Goal: Information Seeking & Learning: Learn about a topic

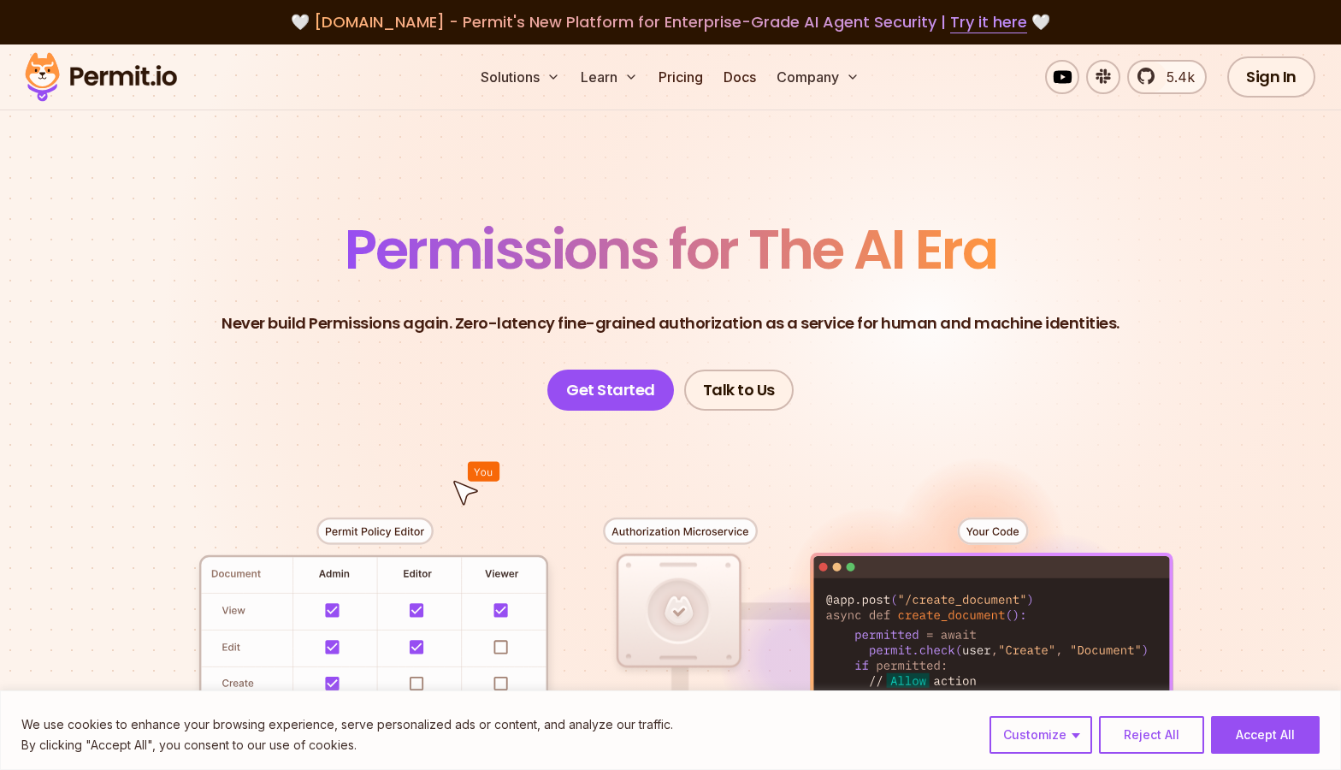
drag, startPoint x: 1156, startPoint y: 747, endPoint x: 1167, endPoint y: 748, distance: 11.1
click at [1156, 747] on button "Reject All" at bounding box center [1151, 735] width 105 height 38
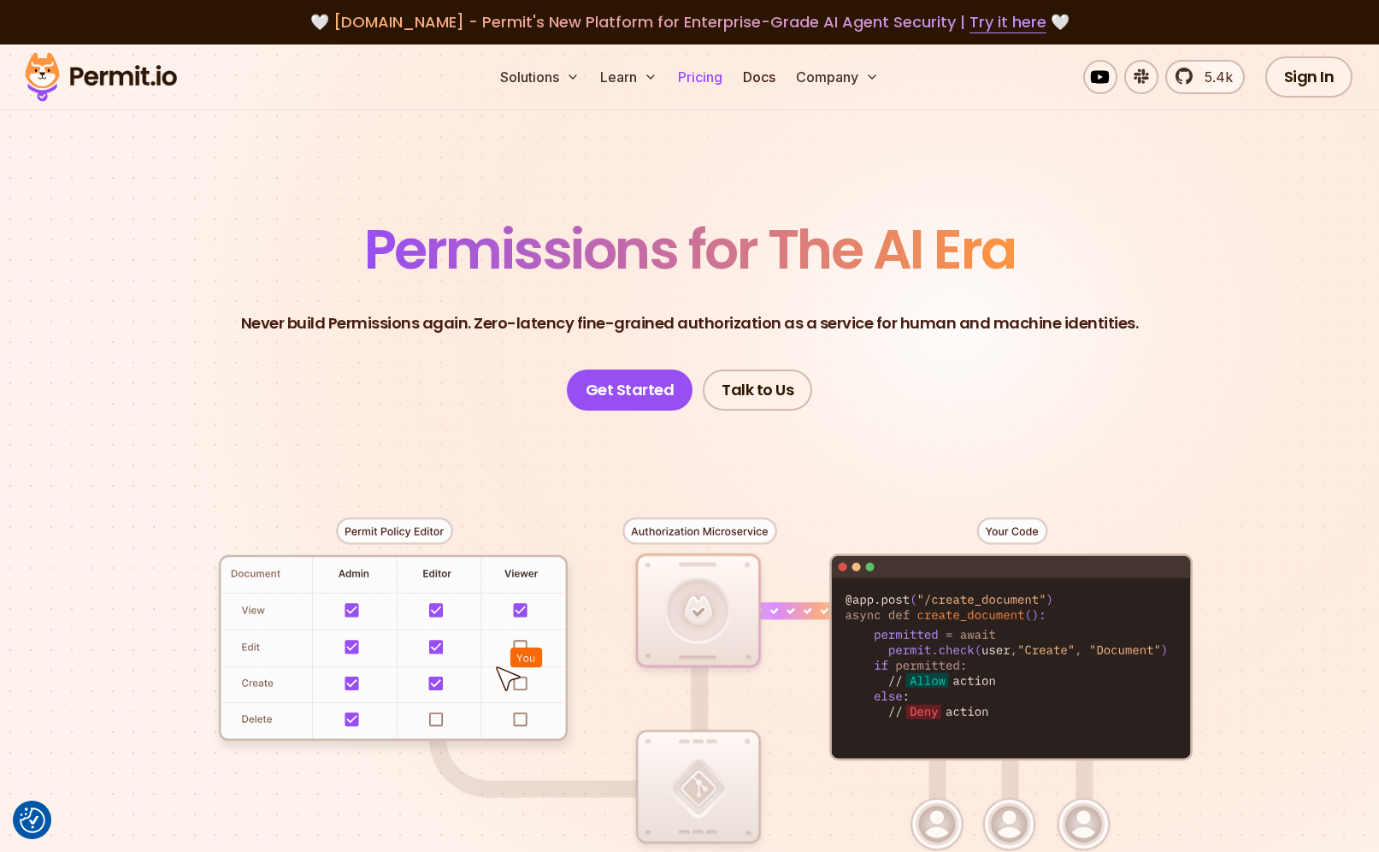
click at [724, 74] on link "Pricing" at bounding box center [700, 77] width 58 height 34
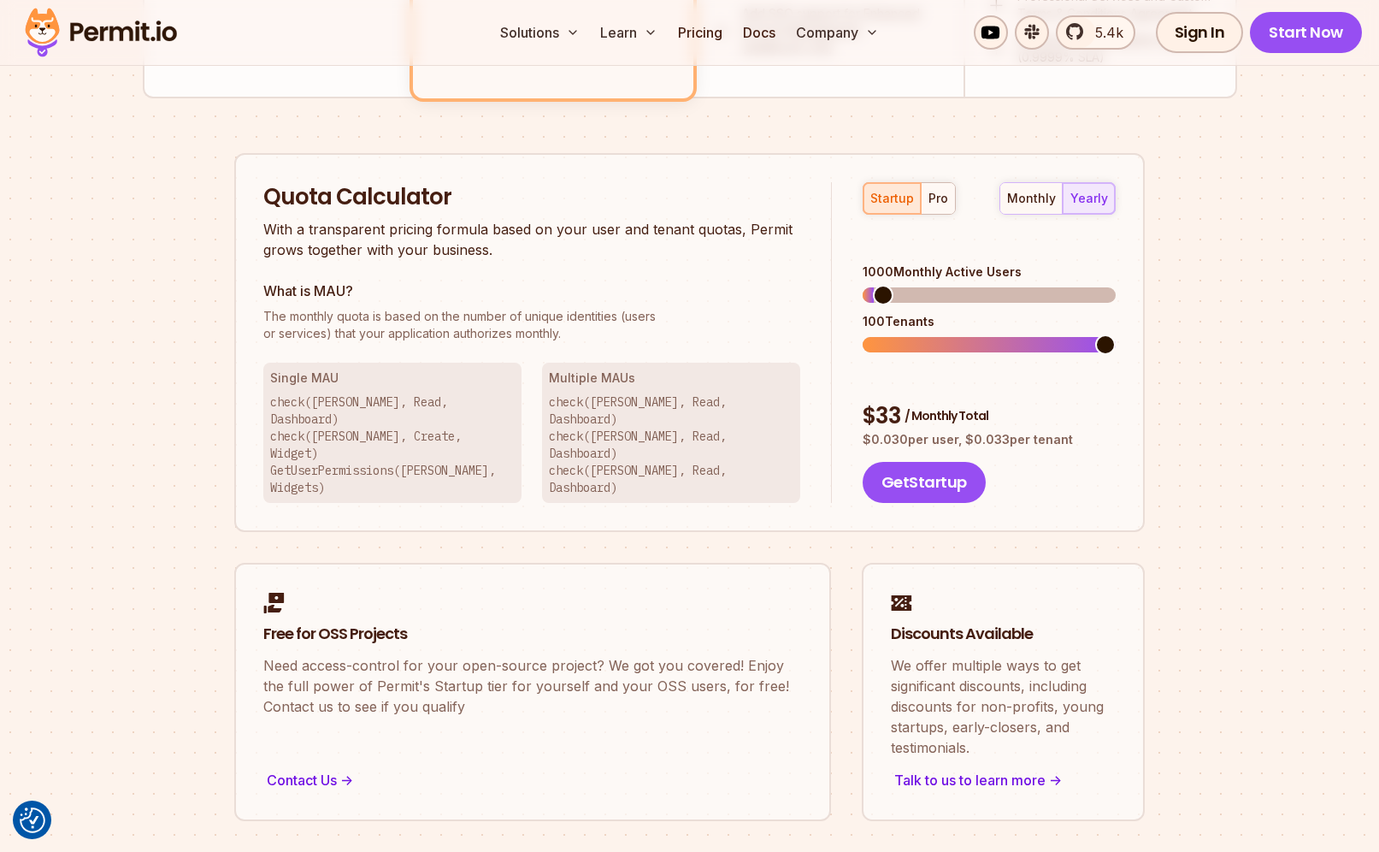
scroll to position [843, 0]
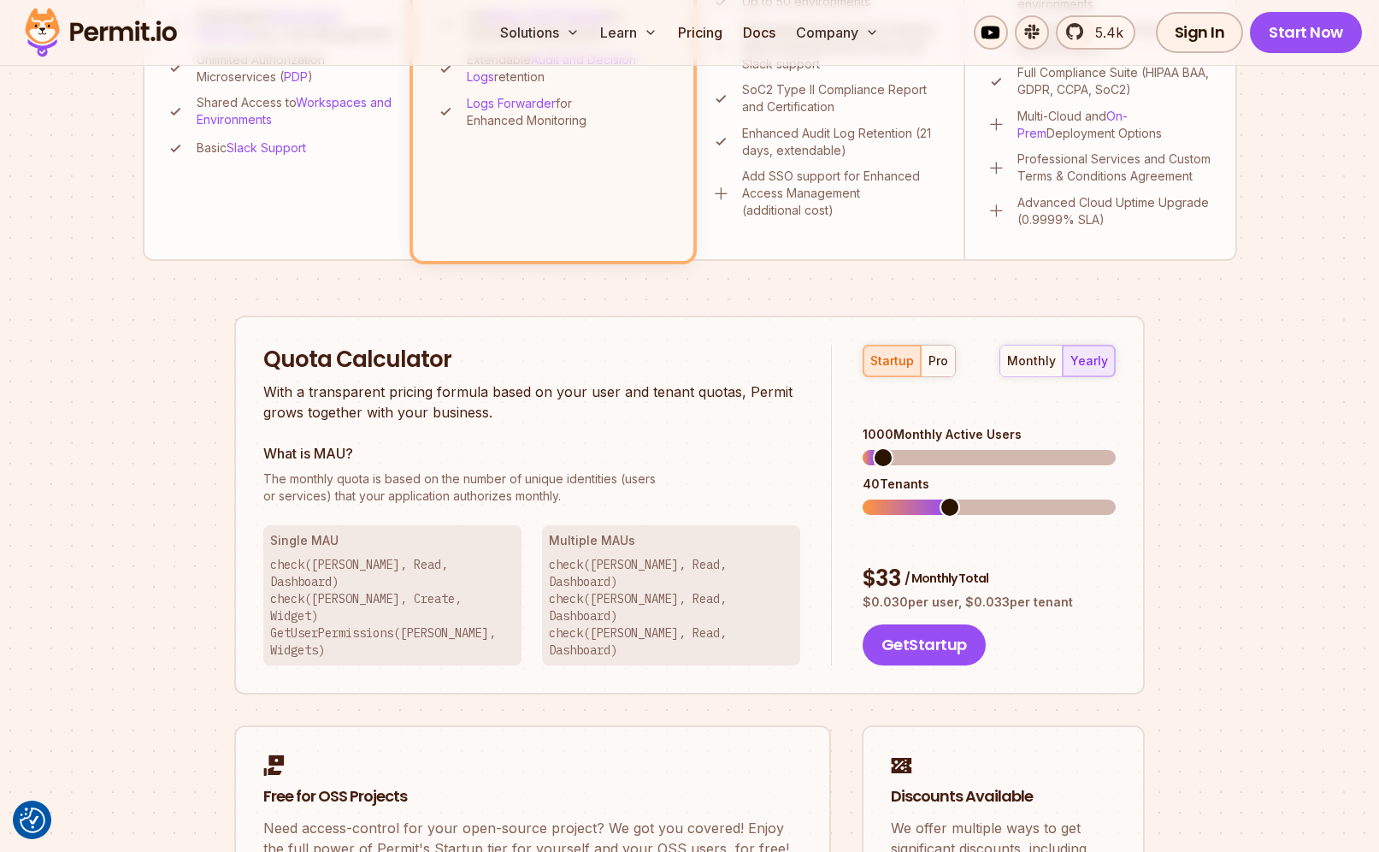
click at [941, 497] on span at bounding box center [950, 507] width 21 height 21
click at [1012, 497] on span at bounding box center [1002, 507] width 21 height 21
click at [1022, 380] on div "startup pro monthly yearly 1000 Monthly Active Users 100 Tenants $ 33 / Monthly…" at bounding box center [974, 506] width 284 height 322
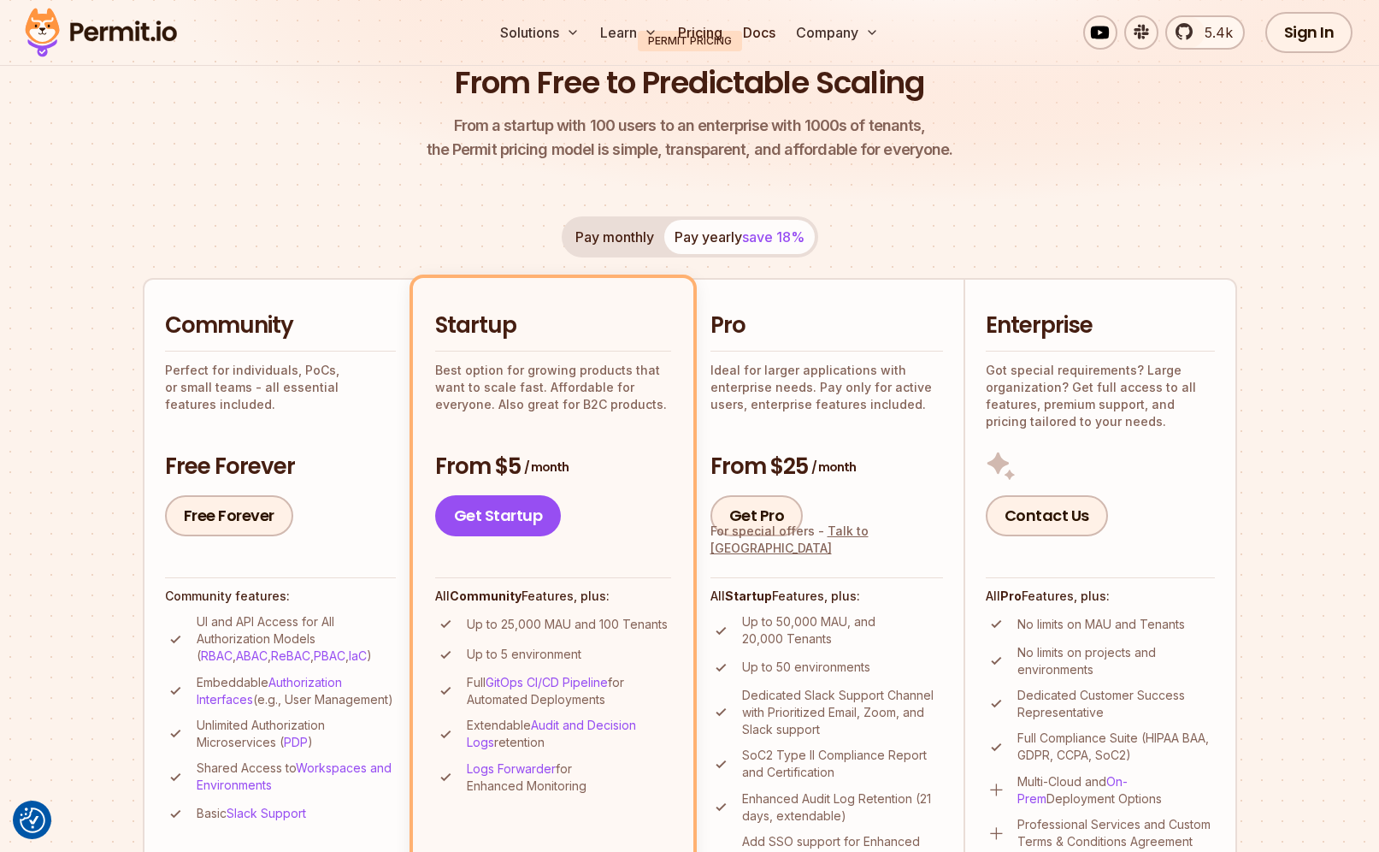
scroll to position [0, 0]
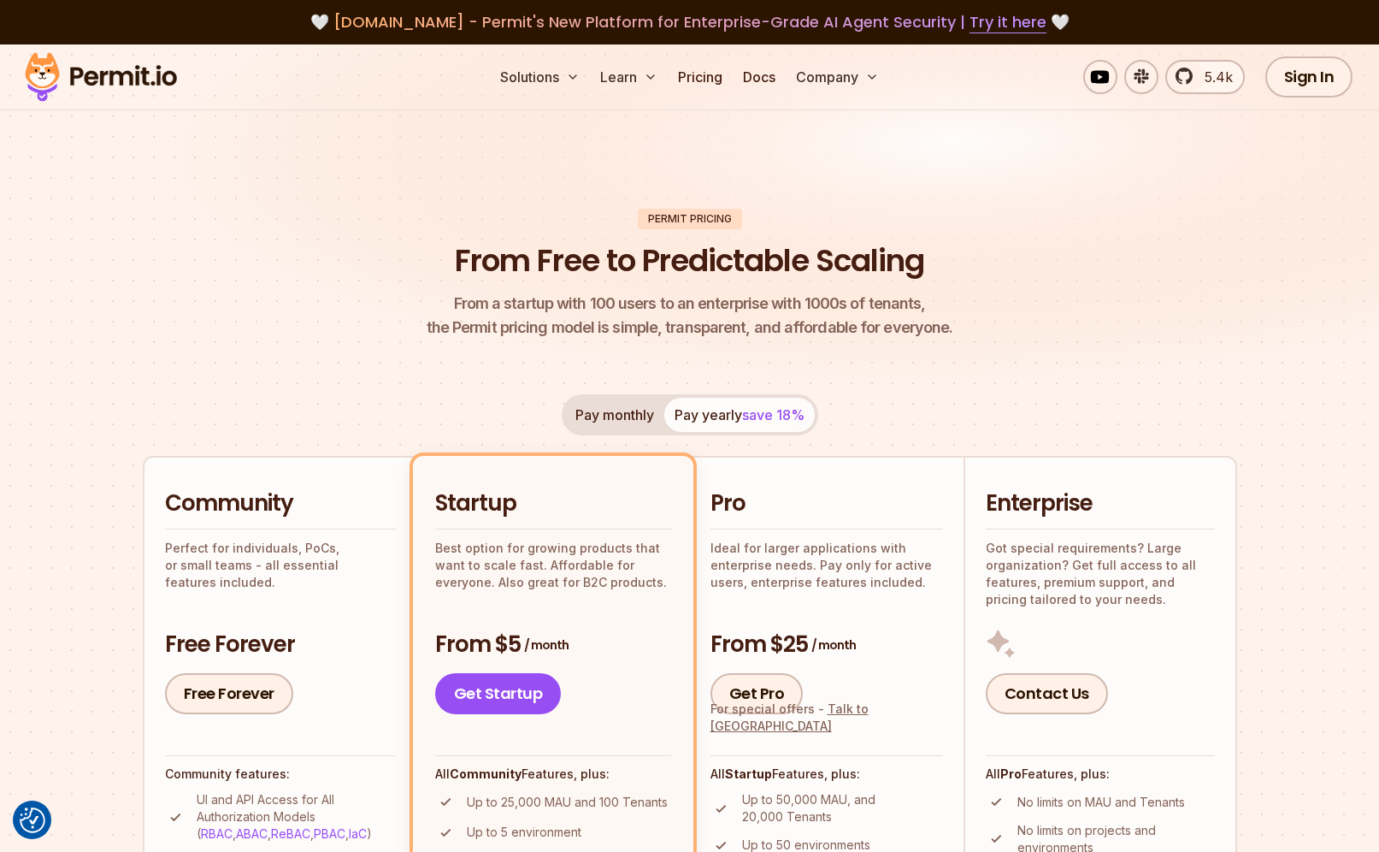
click at [327, 306] on header "Permit Pricing From Free to Predictable Scaling From a startup with 100 users t…" at bounding box center [690, 275] width 1095 height 132
click at [157, 86] on img at bounding box center [101, 77] width 168 height 58
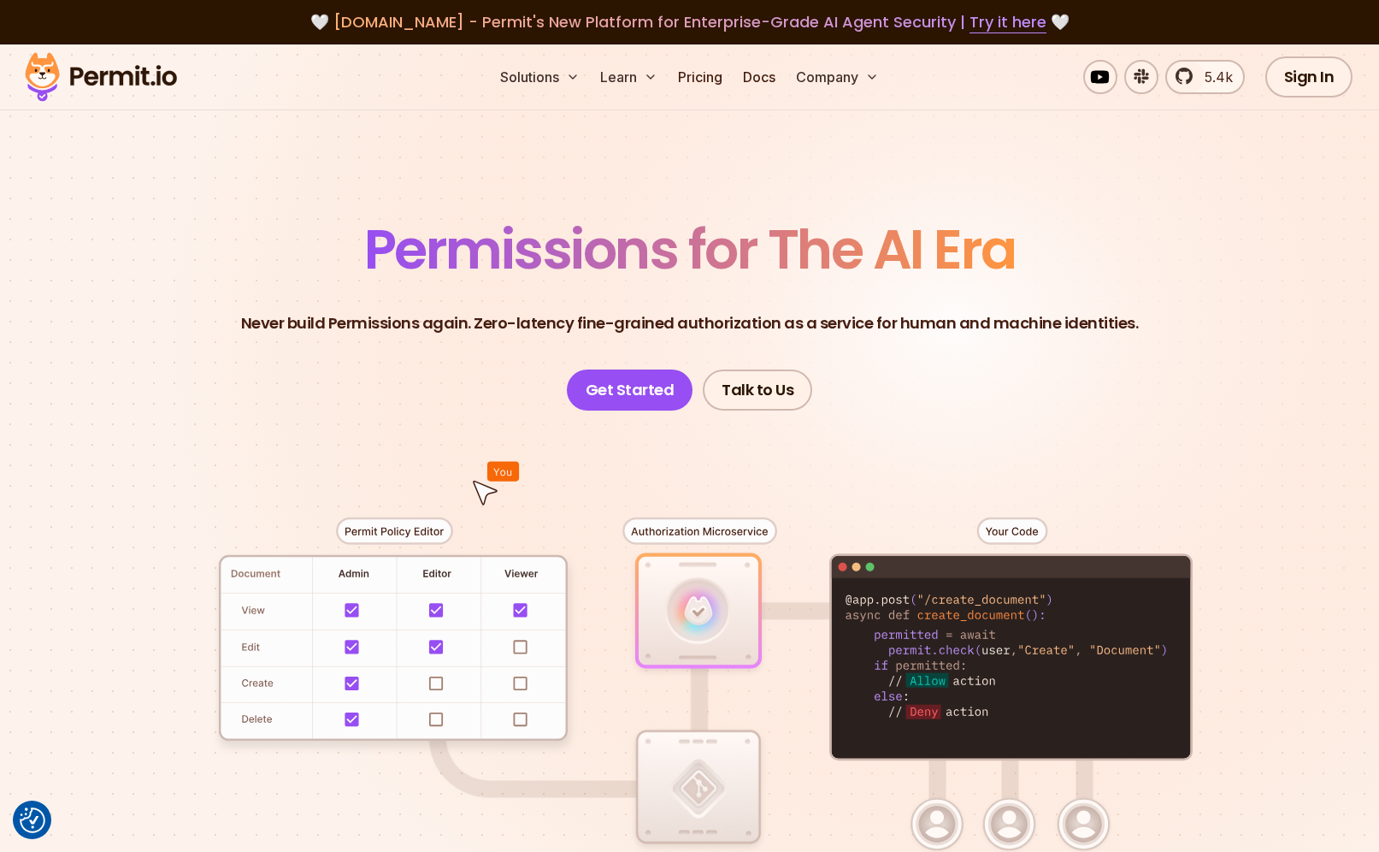
click at [254, 184] on section "Permissions for The AI Era Never build Permissions again. Zero-latency fine-gra…" at bounding box center [689, 608] width 1379 height 1129
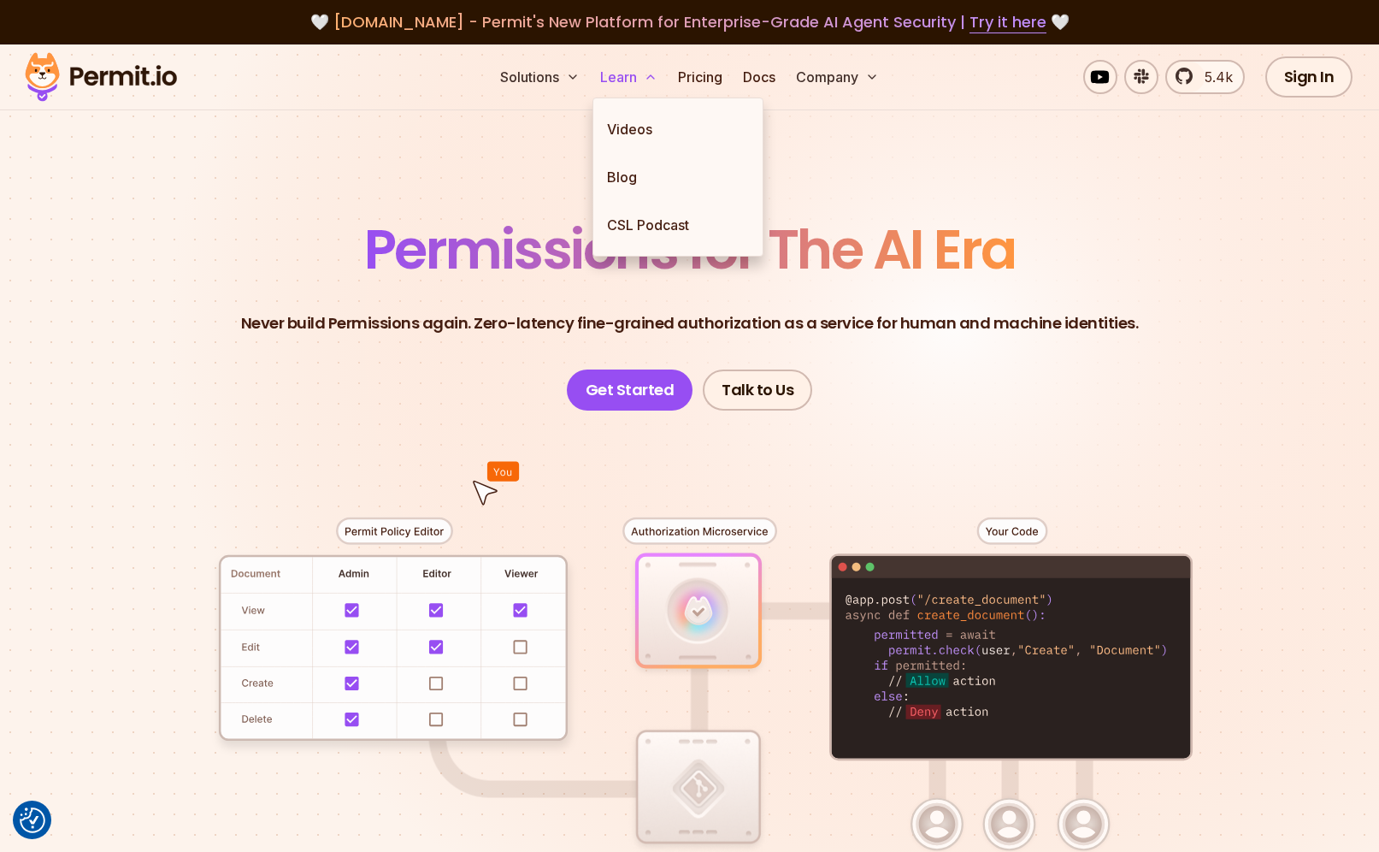
click at [644, 80] on icon at bounding box center [651, 77] width 14 height 14
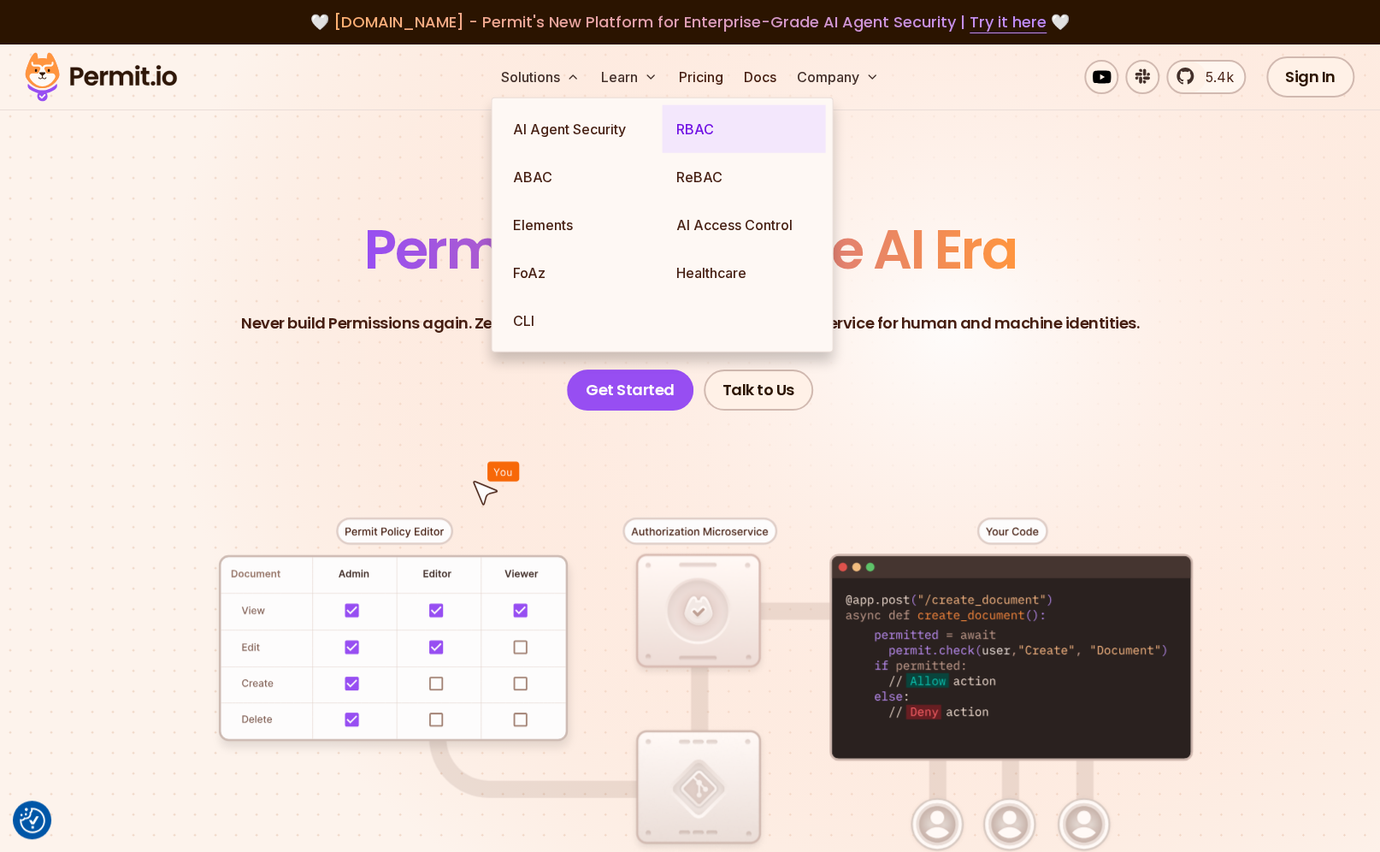
click at [679, 133] on link "RBAC" at bounding box center [743, 129] width 163 height 48
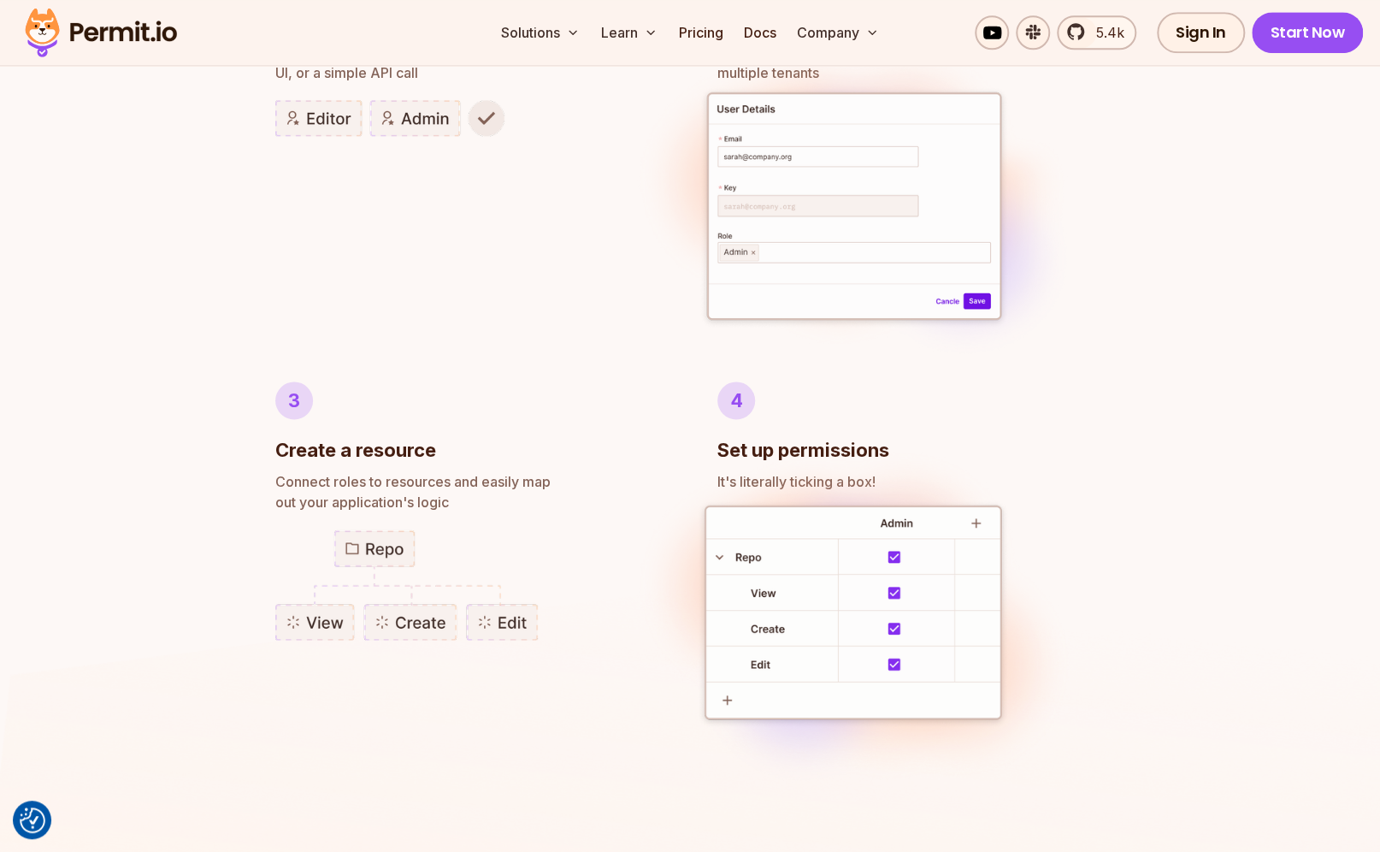
scroll to position [1259, 0]
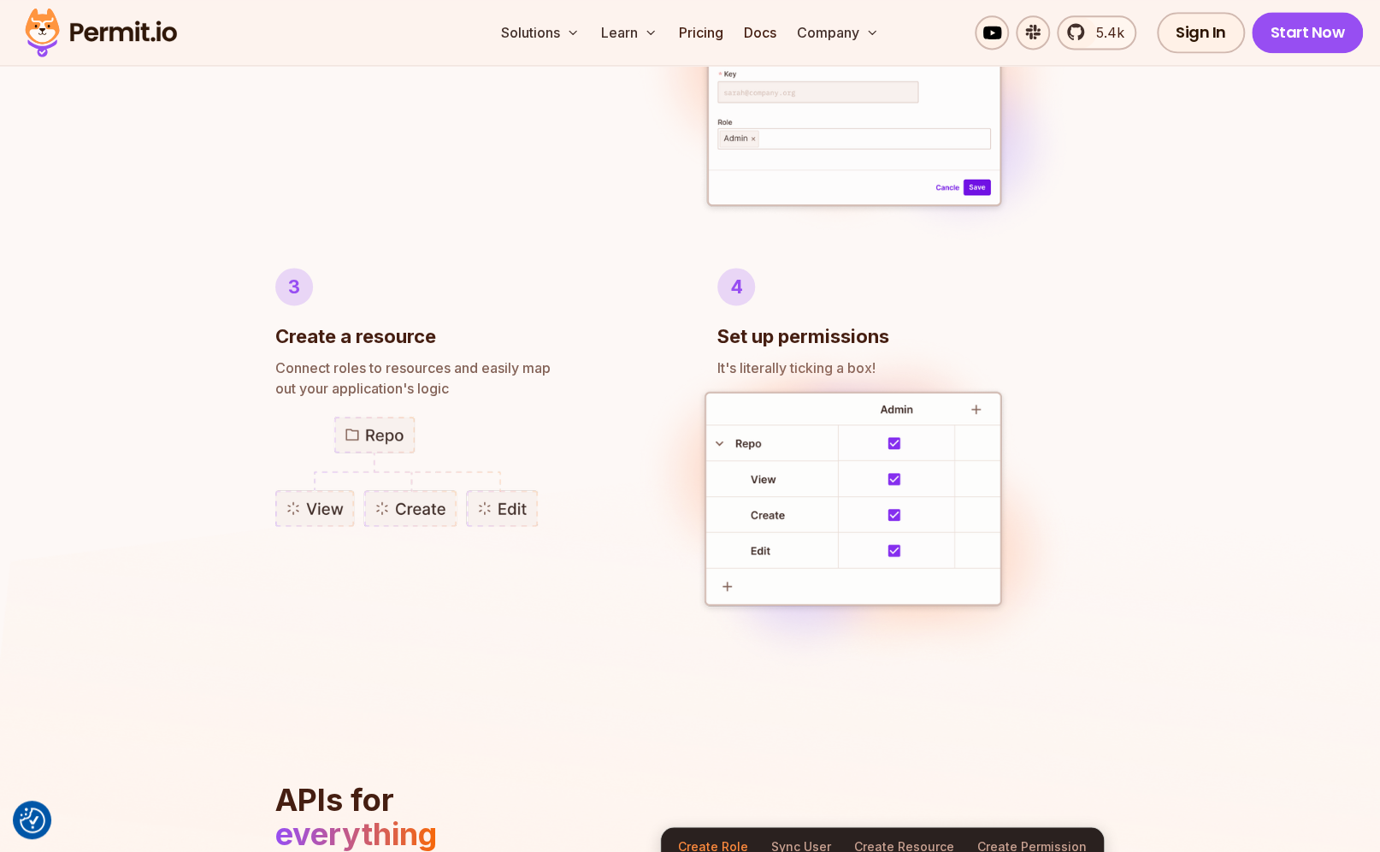
click at [214, 235] on div "Author RBAC POLICIES with EASE Role Based Access Control Effortless implementat…" at bounding box center [690, 265] width 1380 height 1655
click at [432, 139] on li "1 Create a role Unlimited dynamic roles with a click in the UI, or a simple API…" at bounding box center [468, 25] width 387 height 375
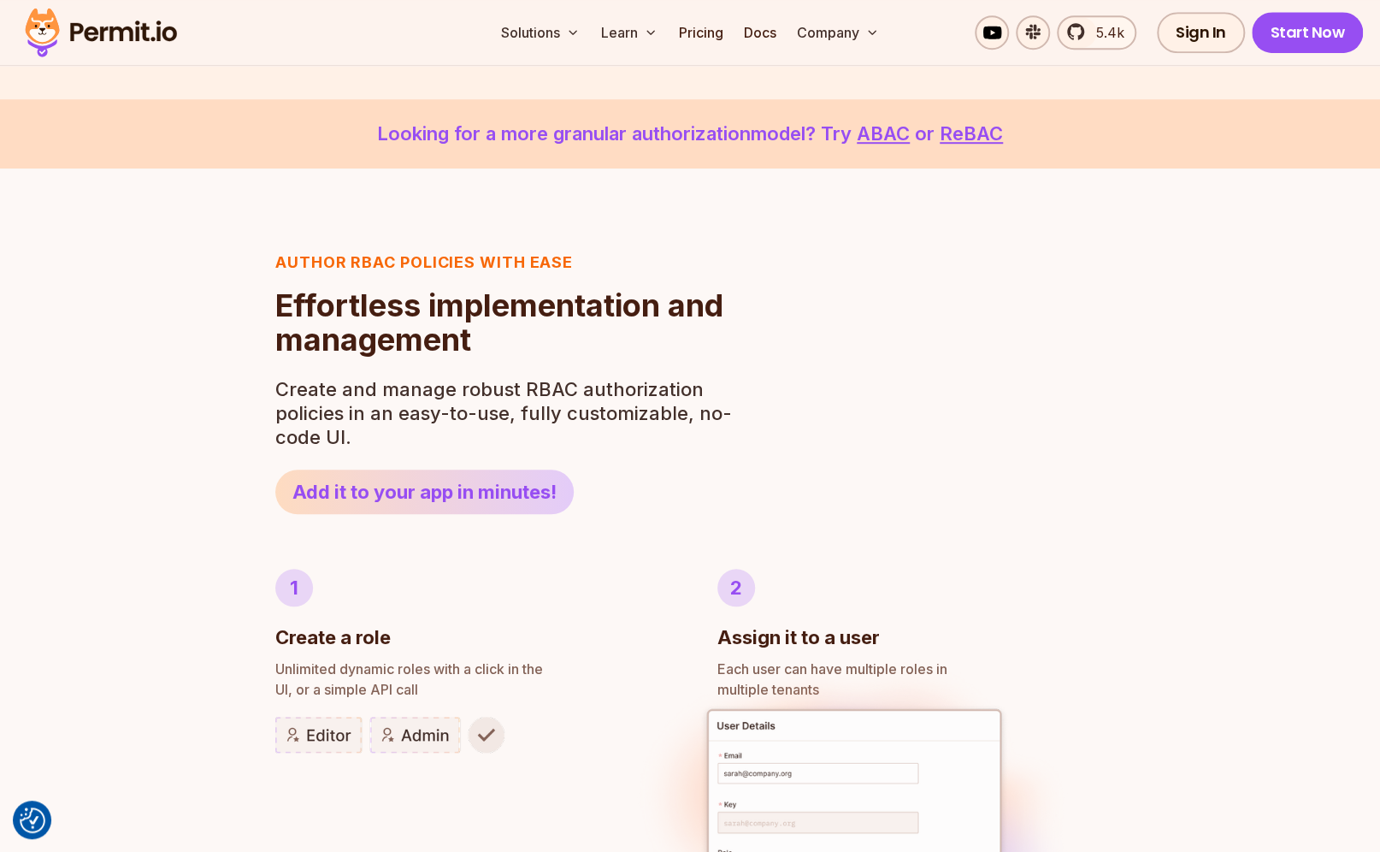
scroll to position [0, 0]
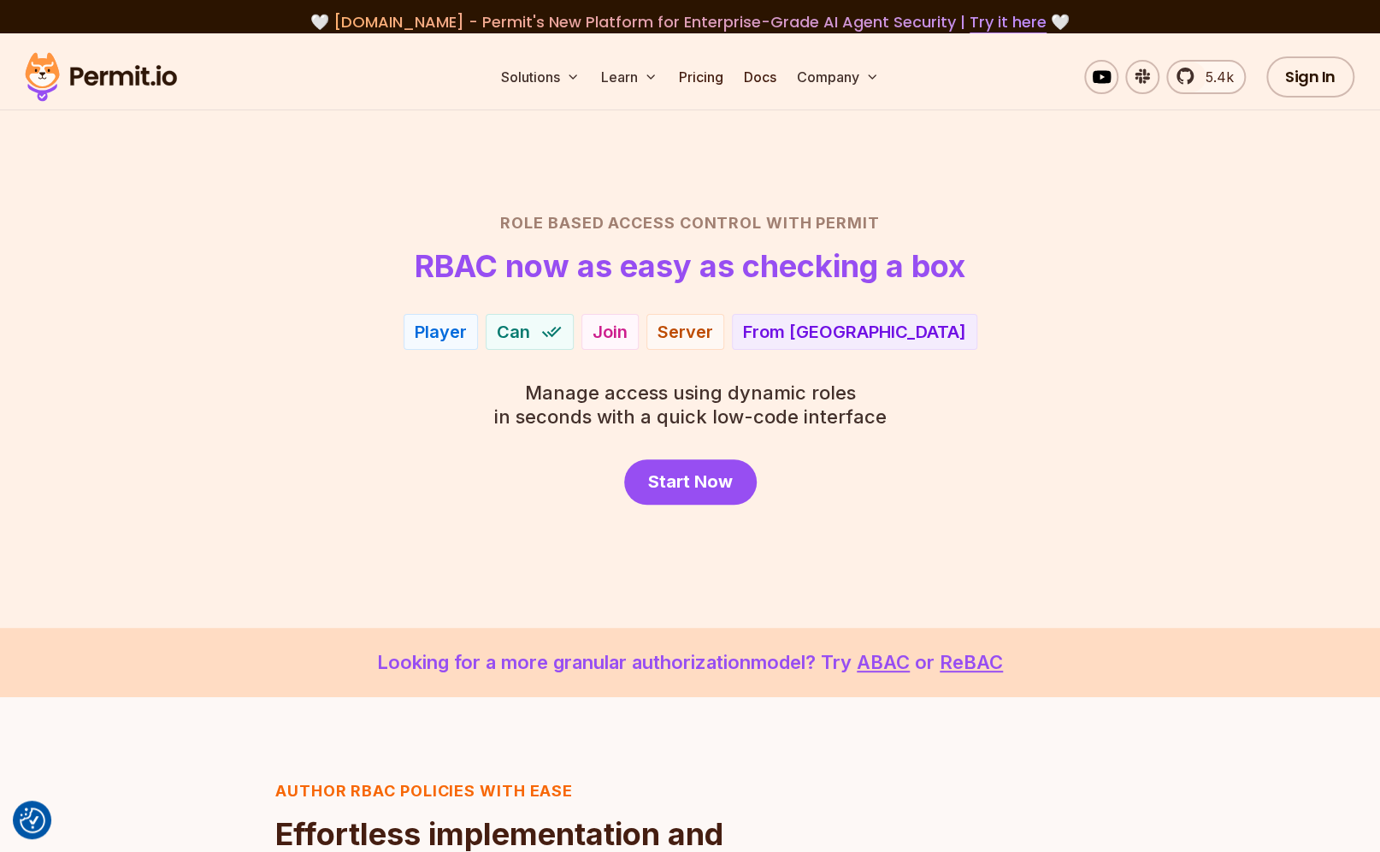
click at [285, 269] on header "Role Based Access Control with Permit RBAC now as easy as checking a box" at bounding box center [689, 247] width 1197 height 72
click at [770, 87] on link "Docs" at bounding box center [759, 77] width 46 height 34
